Goal: Task Accomplishment & Management: Complete application form

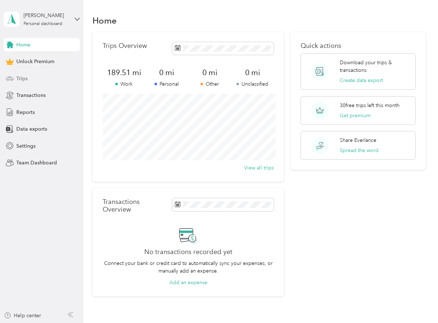
click at [25, 80] on span "Trips" at bounding box center [21, 79] width 11 height 8
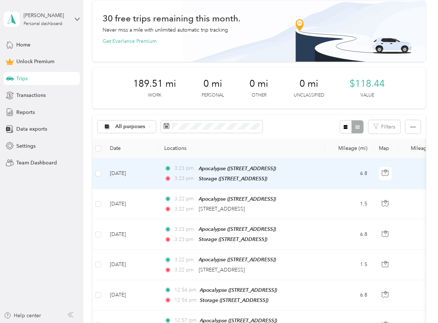
scroll to position [38, 0]
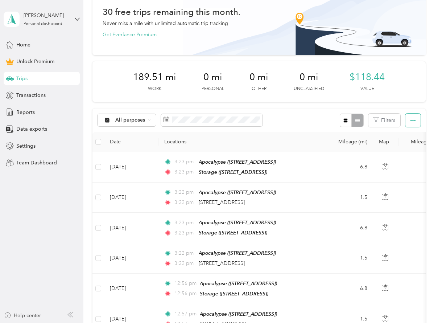
click at [419, 121] on button "button" at bounding box center [413, 120] width 15 height 13
click at [416, 120] on icon "button" at bounding box center [413, 120] width 5 height 1
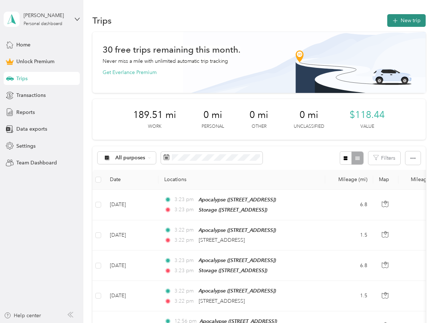
click at [406, 21] on button "New trip" at bounding box center [407, 20] width 38 height 13
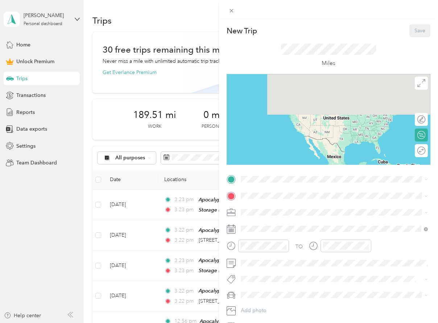
click at [277, 185] on div "TO Add photo" at bounding box center [329, 252] width 204 height 159
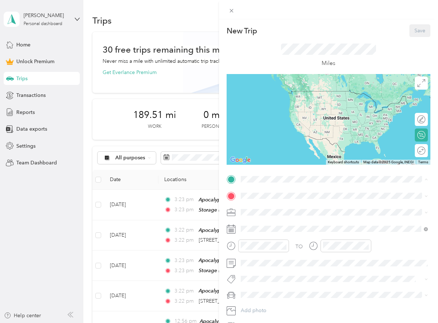
click at [283, 207] on div "Apocalypse" at bounding box center [278, 208] width 46 height 7
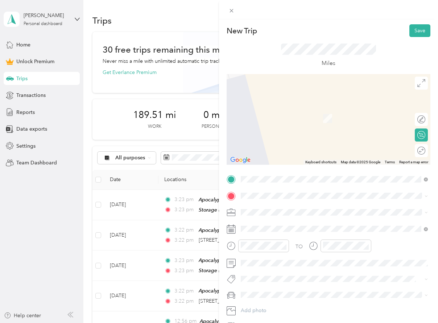
click at [294, 251] on div "Bank [STREET_ADDRESS][US_STATE]" at bounding box center [291, 251] width 73 height 15
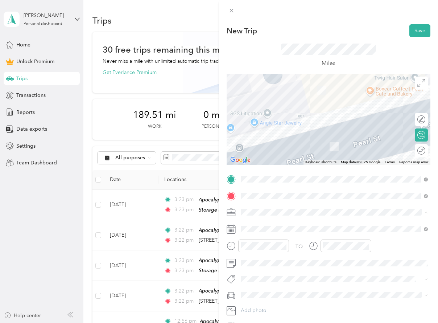
click at [283, 224] on div "Work" at bounding box center [335, 225] width 182 height 8
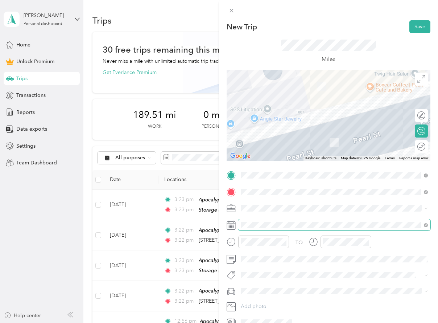
click at [294, 230] on span at bounding box center [334, 225] width 192 height 12
click at [231, 225] on icon at bounding box center [231, 225] width 9 height 9
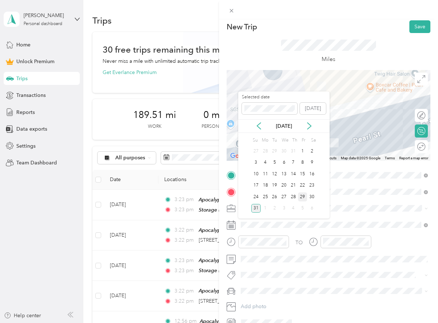
click at [304, 199] on div "29" at bounding box center [302, 196] width 9 height 9
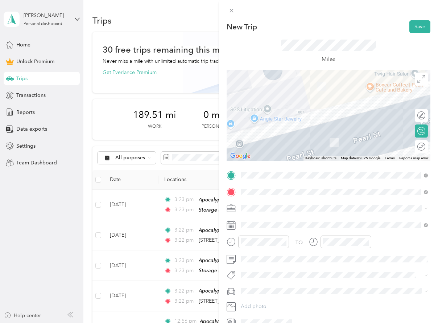
click at [424, 145] on icon at bounding box center [422, 147] width 8 height 8
click at [422, 146] on div at bounding box center [418, 147] width 15 height 8
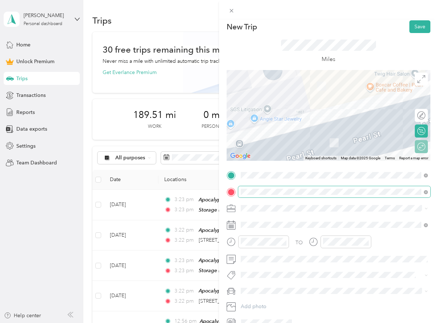
click at [276, 197] on span at bounding box center [334, 192] width 192 height 12
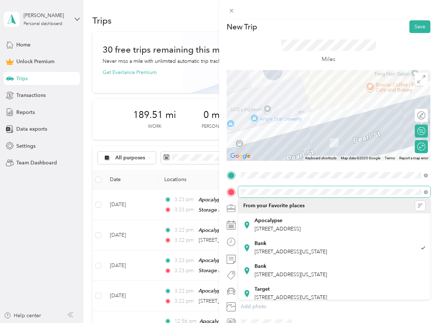
click at [235, 191] on div at bounding box center [329, 192] width 204 height 12
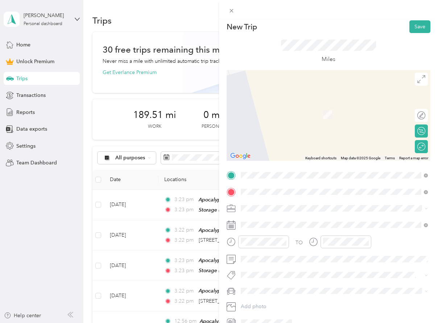
click at [277, 215] on span "[STREET_ADDRESS][US_STATE]" at bounding box center [291, 218] width 73 height 7
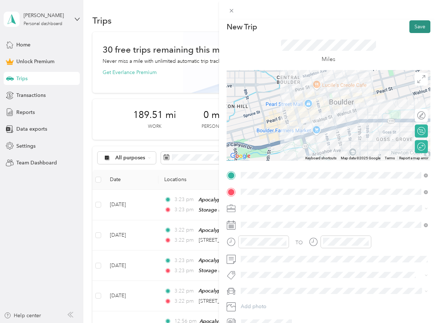
click at [418, 26] on button "Save" at bounding box center [420, 26] width 21 height 13
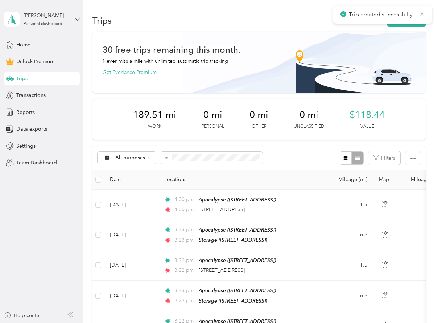
click at [424, 14] on icon at bounding box center [423, 14] width 6 height 7
click at [421, 16] on button "New trip" at bounding box center [407, 20] width 38 height 13
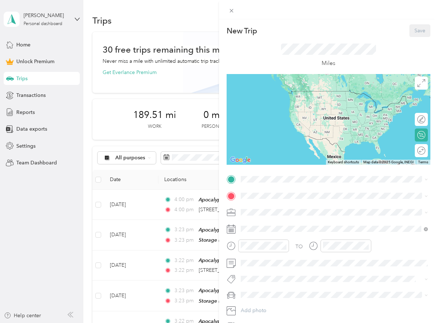
click at [301, 215] on span "[STREET_ADDRESS]" at bounding box center [278, 216] width 46 height 6
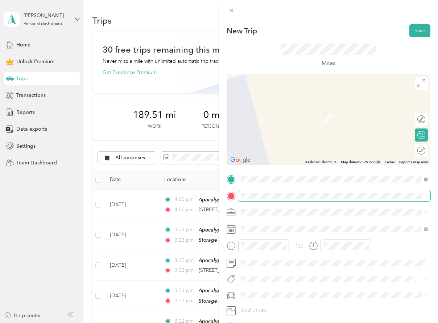
click at [301, 202] on div "TO Add photo" at bounding box center [329, 252] width 204 height 159
drag, startPoint x: 270, startPoint y: 250, endPoint x: 253, endPoint y: 233, distance: 23.6
click at [270, 249] on div "Bank [STREET_ADDRESS][US_STATE]" at bounding box center [291, 251] width 73 height 15
click at [280, 225] on span "[STREET_ADDRESS][US_STATE]" at bounding box center [291, 222] width 73 height 7
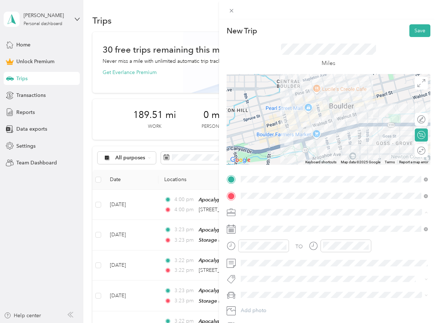
click at [278, 225] on div "Work" at bounding box center [335, 225] width 182 height 8
click at [417, 151] on div "Round trip" at bounding box center [421, 150] width 13 height 13
click at [419, 150] on div at bounding box center [417, 151] width 15 height 8
click at [233, 226] on icon at bounding box center [233, 225] width 1 height 1
click at [237, 232] on div at bounding box center [329, 229] width 204 height 12
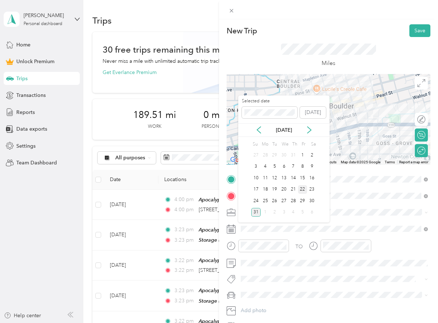
click at [305, 189] on div "22" at bounding box center [302, 189] width 9 height 9
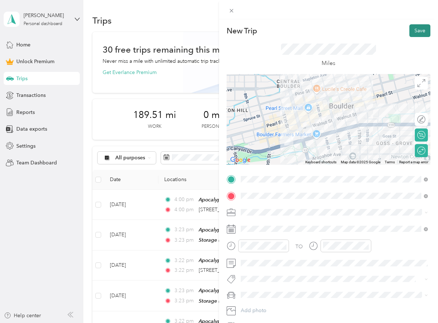
click at [418, 27] on button "Save" at bounding box center [420, 30] width 21 height 13
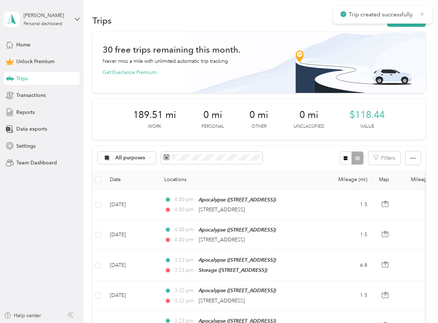
click at [422, 15] on icon at bounding box center [423, 14] width 6 height 7
click at [408, 19] on button "New trip" at bounding box center [407, 20] width 38 height 13
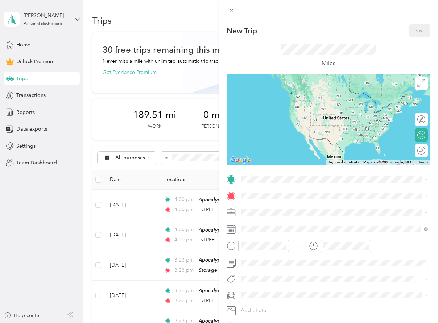
click at [278, 214] on span "[STREET_ADDRESS]" at bounding box center [278, 216] width 46 height 6
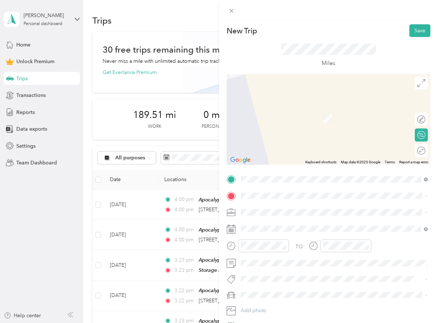
click at [293, 248] on div "Bank" at bounding box center [291, 247] width 73 height 7
click at [426, 150] on div "Round trip" at bounding box center [426, 151] width 0 height 8
click at [421, 150] on div "Round trip" at bounding box center [398, 151] width 56 height 8
click at [414, 152] on div "Round trip" at bounding box center [398, 151] width 56 height 8
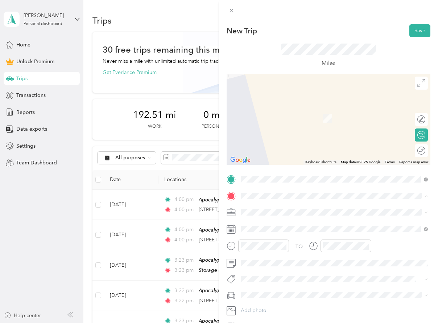
click at [310, 236] on li "[GEOGRAPHIC_DATA][US_STATE]" at bounding box center [334, 237] width 192 height 15
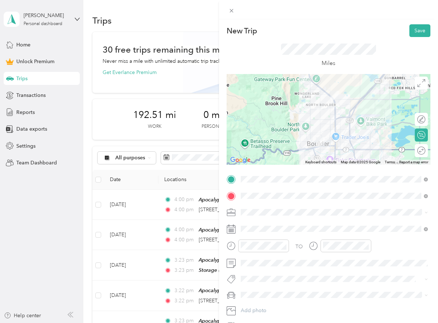
click at [308, 221] on span "[STREET_ADDRESS][US_STATE]" at bounding box center [291, 222] width 73 height 7
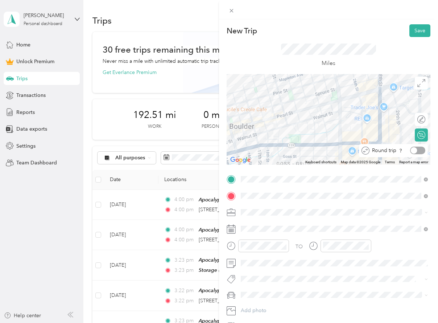
click at [422, 150] on div at bounding box center [417, 151] width 15 height 8
click at [235, 212] on icon at bounding box center [231, 212] width 9 height 9
click at [259, 229] on li "Work" at bounding box center [334, 223] width 192 height 13
click at [234, 230] on icon at bounding box center [231, 229] width 9 height 9
click at [230, 233] on icon at bounding box center [231, 229] width 9 height 9
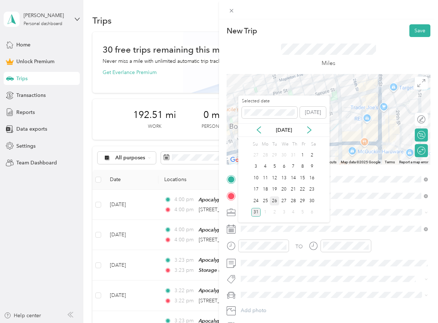
click at [275, 201] on div "26" at bounding box center [274, 200] width 9 height 9
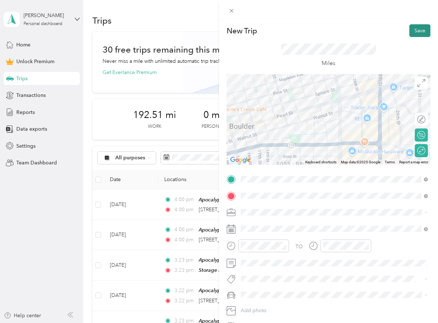
click at [416, 30] on button "Save" at bounding box center [420, 30] width 21 height 13
